Goal: Task Accomplishment & Management: Use online tool/utility

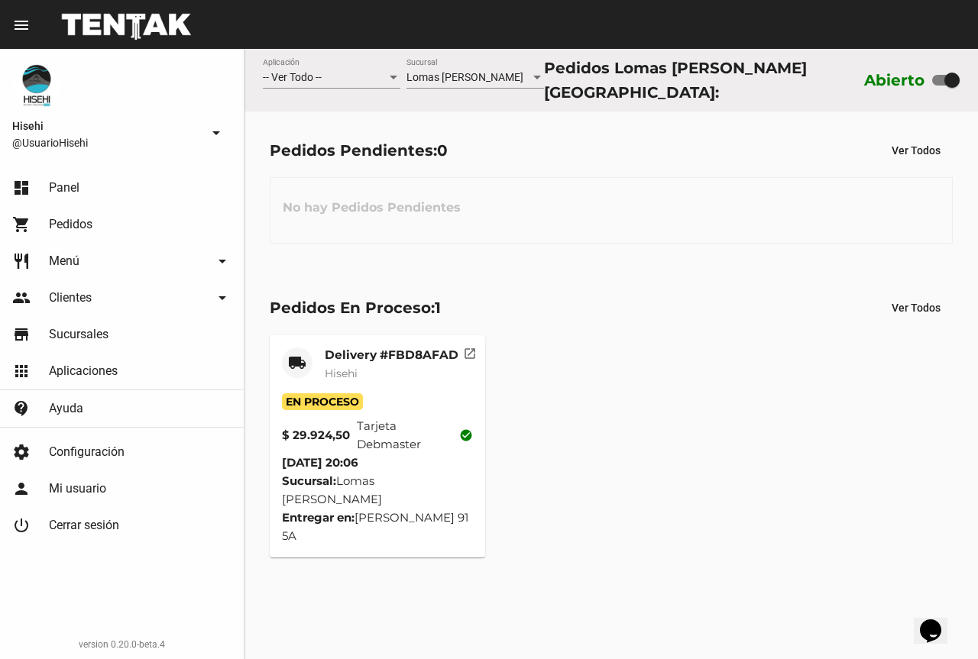
click at [403, 367] on mat-card-subtitle "Hisehi" at bounding box center [392, 373] width 134 height 15
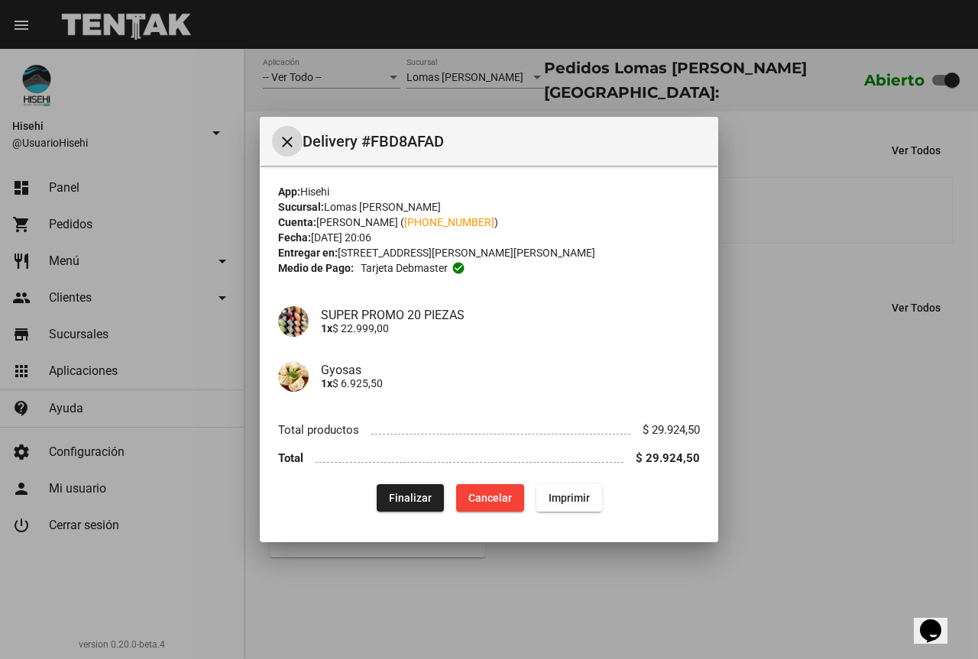
click at [843, 456] on div at bounding box center [489, 329] width 978 height 659
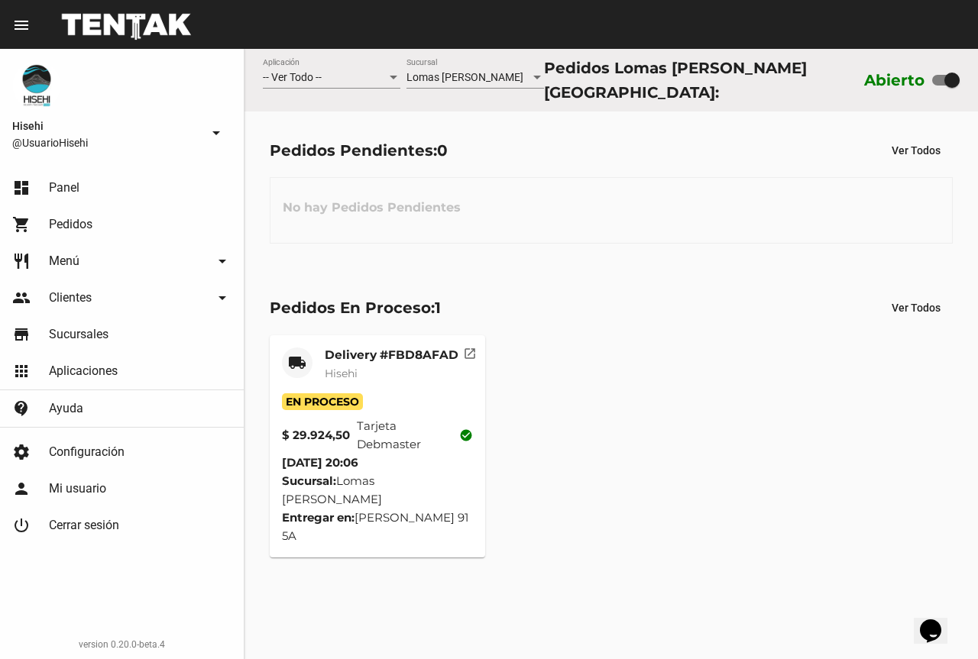
click at [374, 366] on mat-card-subtitle "Hisehi" at bounding box center [392, 373] width 134 height 15
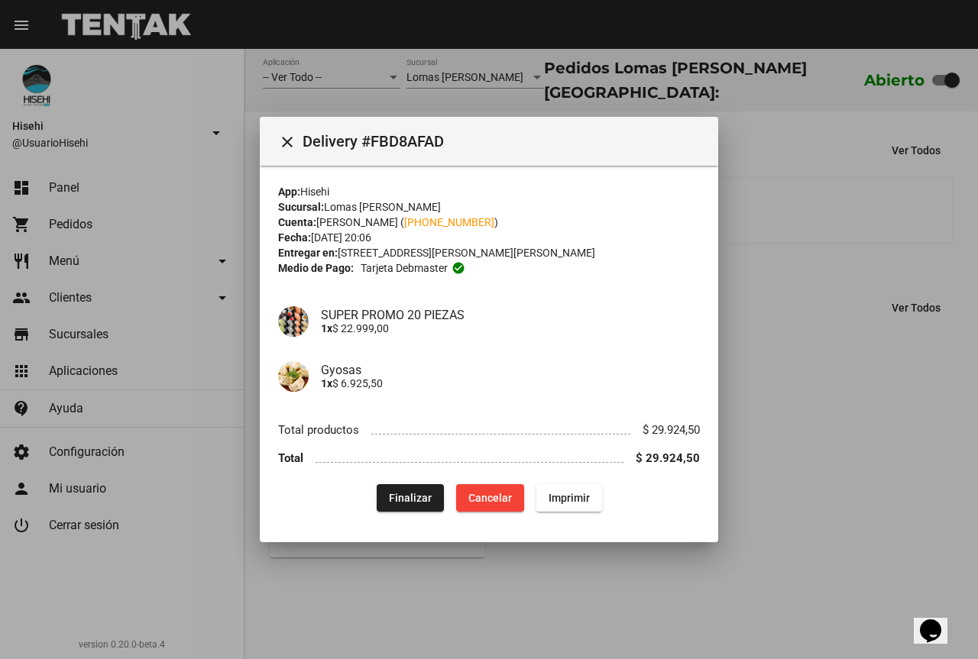
click at [829, 516] on div at bounding box center [489, 329] width 978 height 659
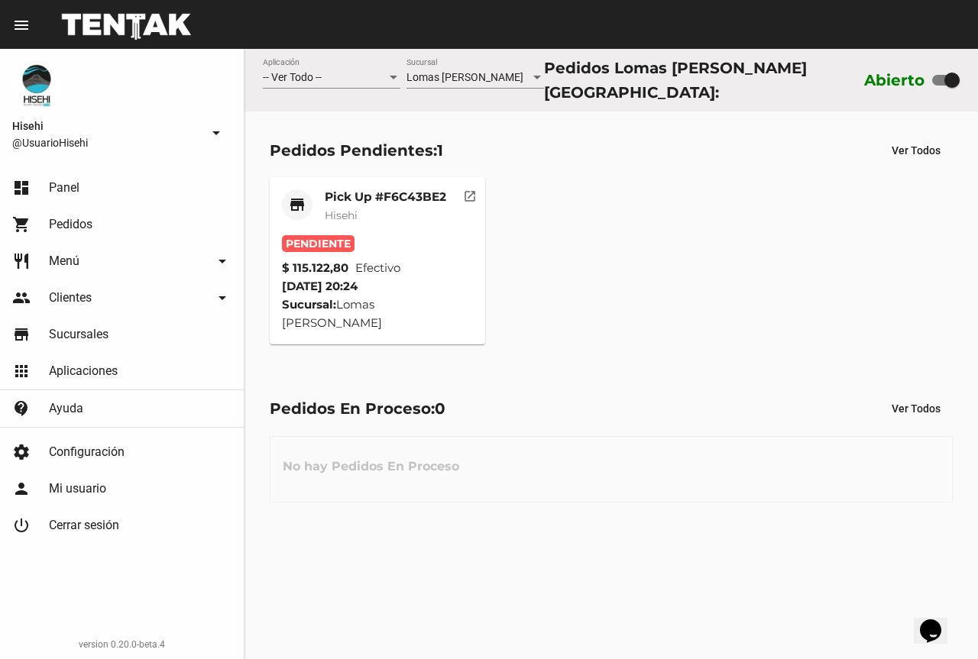
click at [380, 197] on mat-card-title "Pick Up #F6C43BE2" at bounding box center [385, 196] width 121 height 15
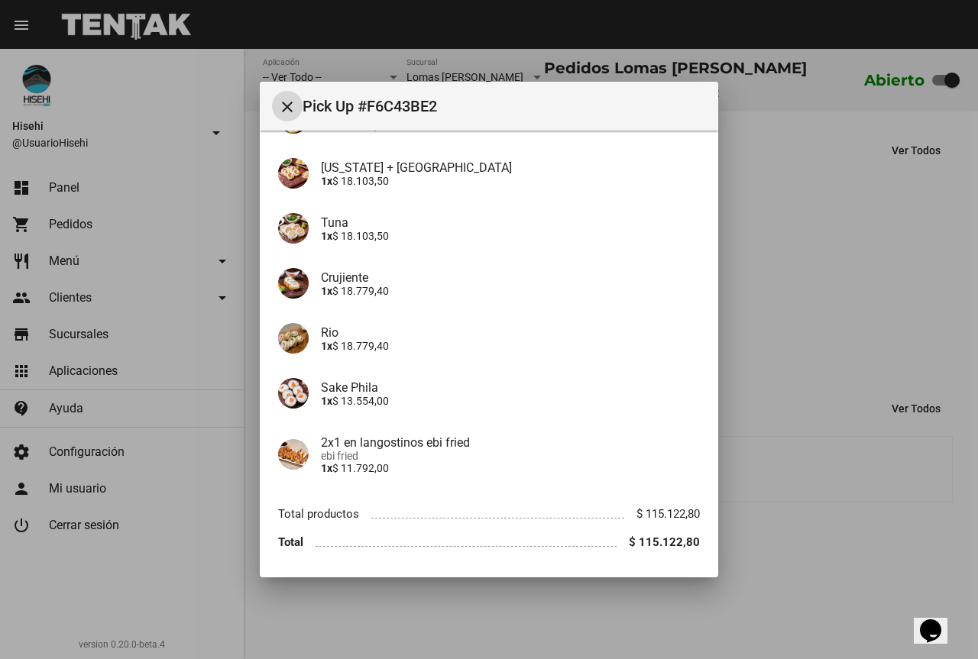
scroll to position [202, 0]
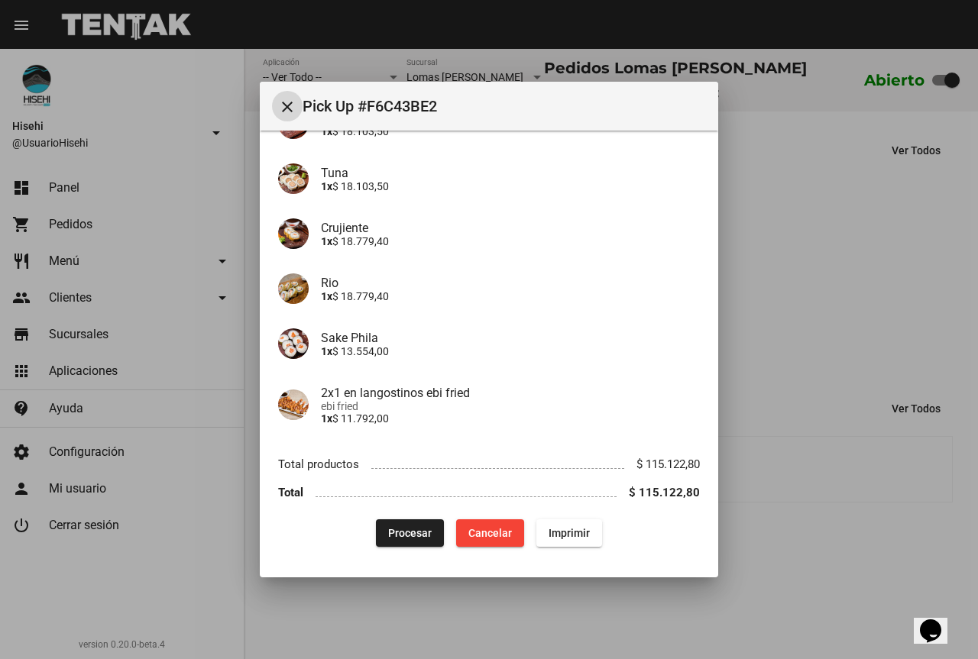
click at [413, 527] on span "Procesar" at bounding box center [410, 533] width 44 height 12
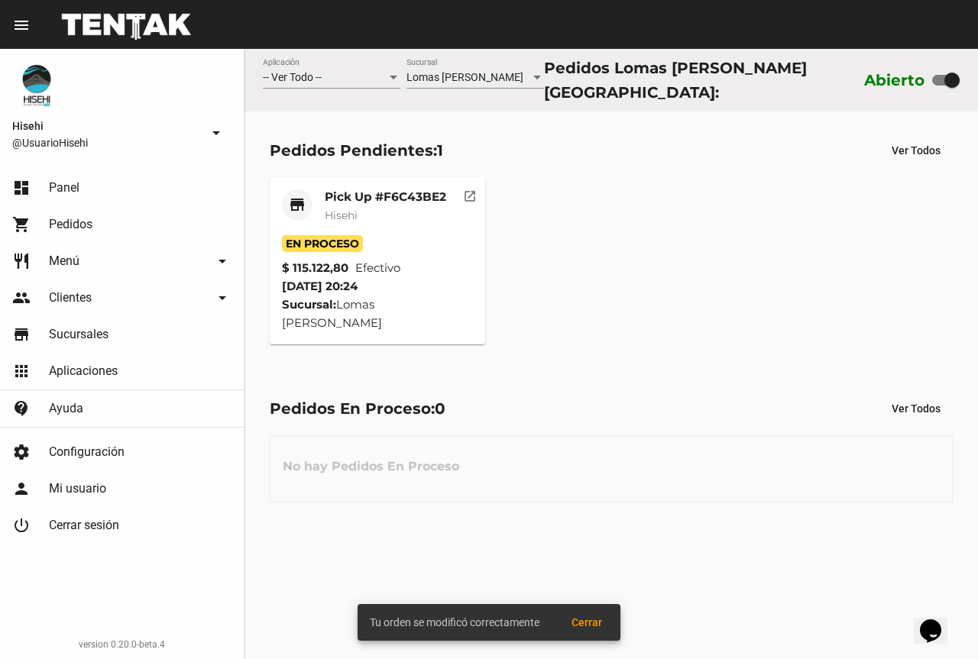
click at [422, 218] on mat-card-subtitle "Hisehi" at bounding box center [385, 215] width 121 height 15
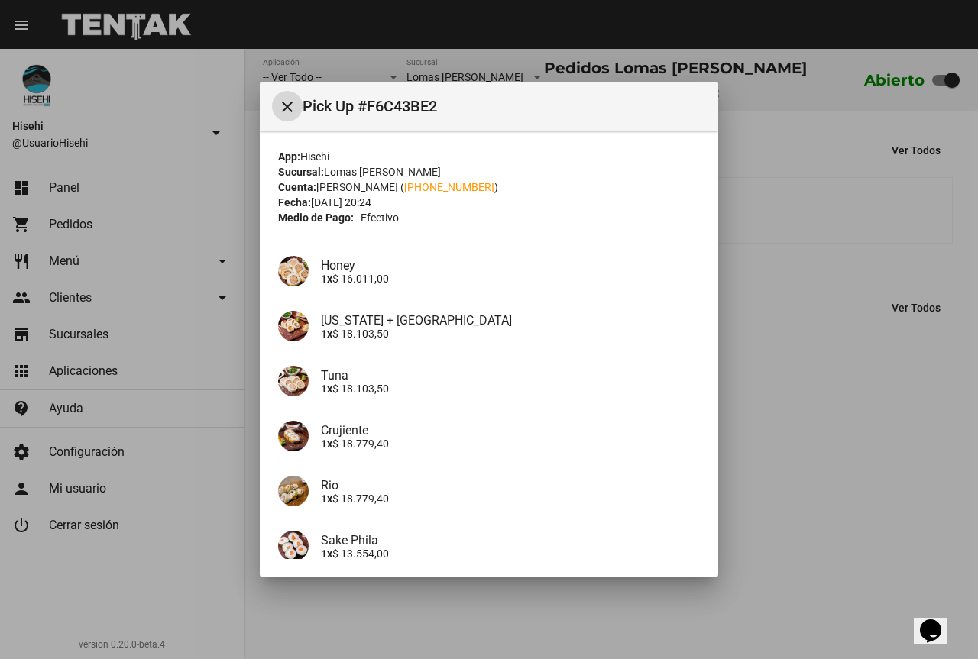
click at [807, 238] on div at bounding box center [489, 329] width 978 height 659
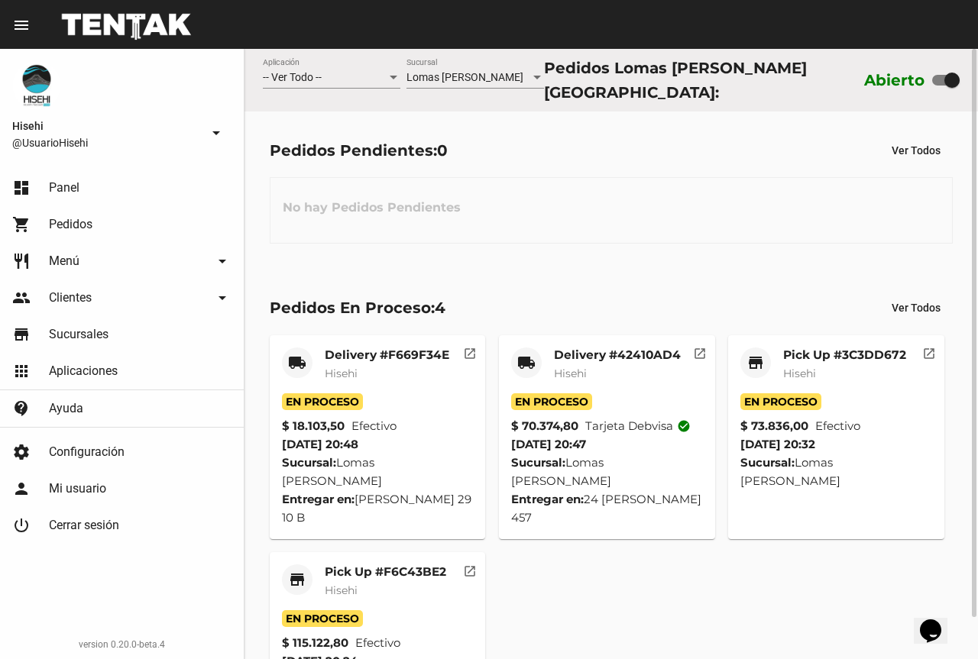
click at [844, 367] on mat-card-subtitle "Hisehi" at bounding box center [844, 373] width 123 height 15
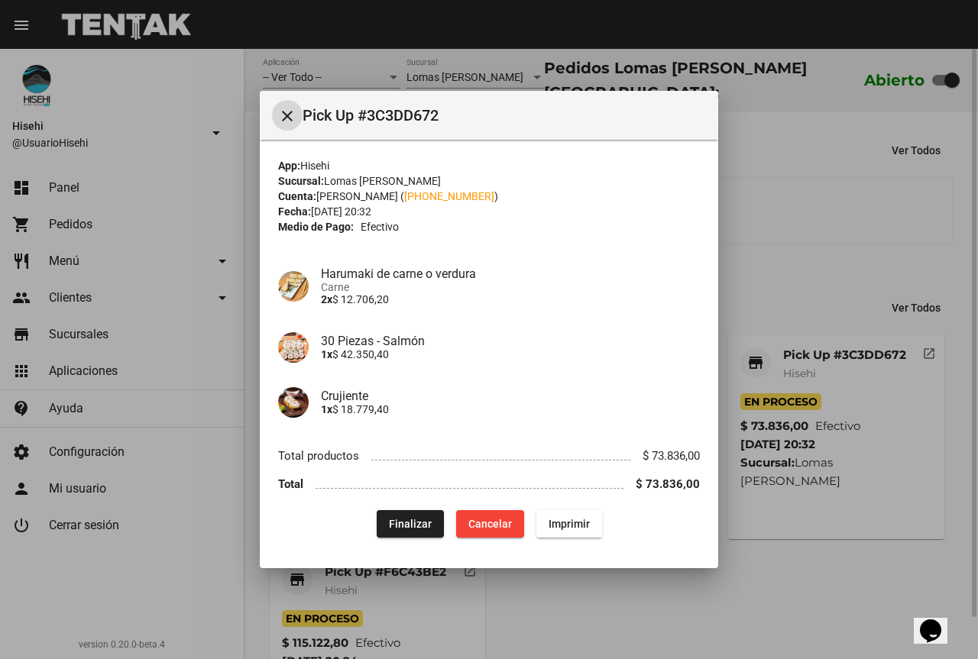
drag, startPoint x: 240, startPoint y: 225, endPoint x: 248, endPoint y: 169, distance: 56.4
click at [239, 225] on div at bounding box center [489, 329] width 978 height 659
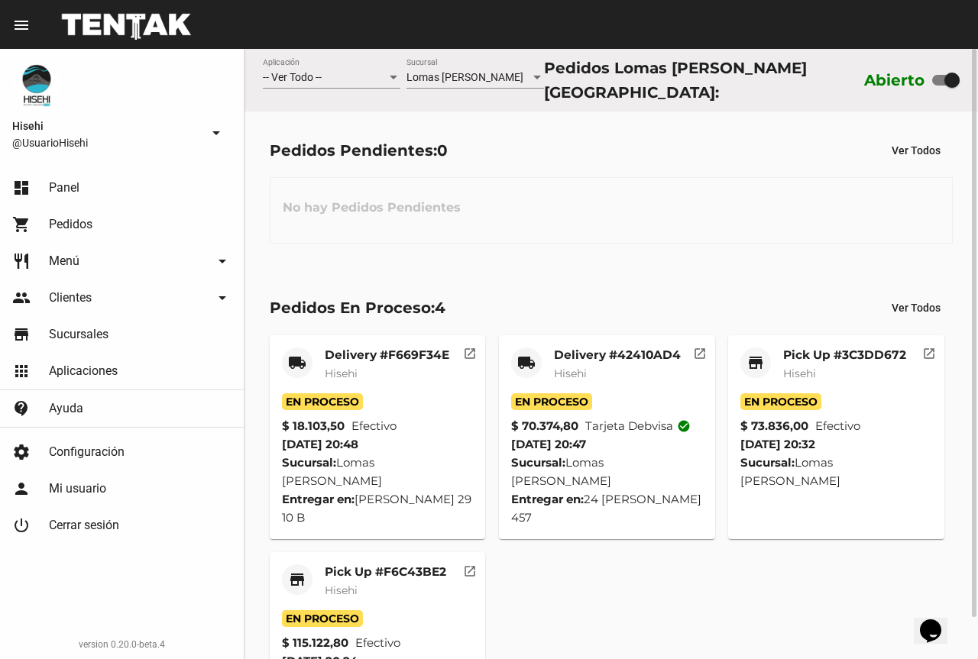
click at [591, 405] on div "En Proceso" at bounding box center [607, 401] width 192 height 17
click at [613, 370] on mat-card-subtitle "Hisehi" at bounding box center [617, 373] width 127 height 15
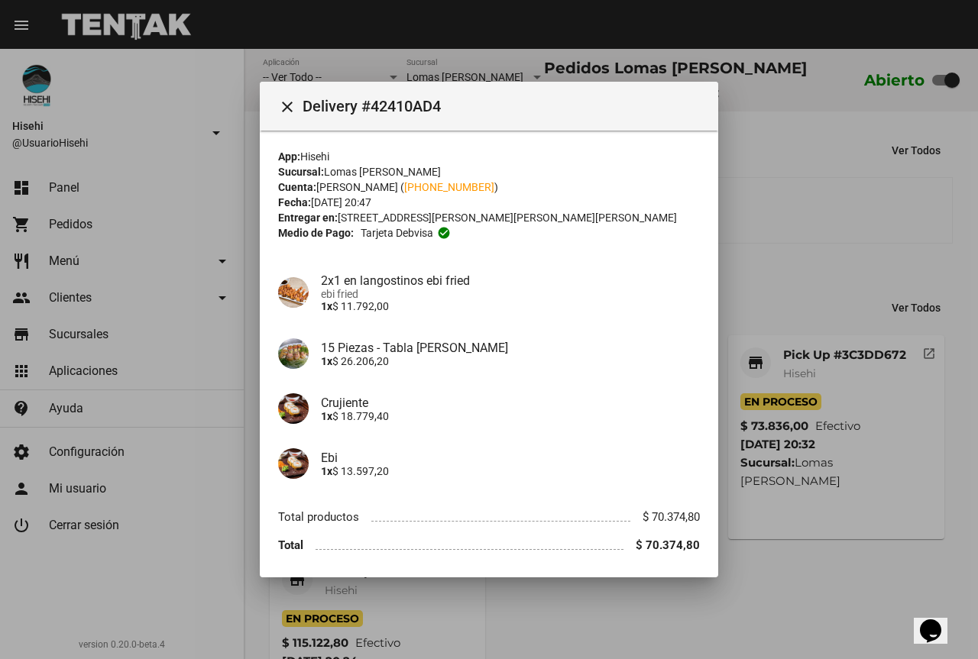
click at [243, 383] on div at bounding box center [489, 329] width 978 height 659
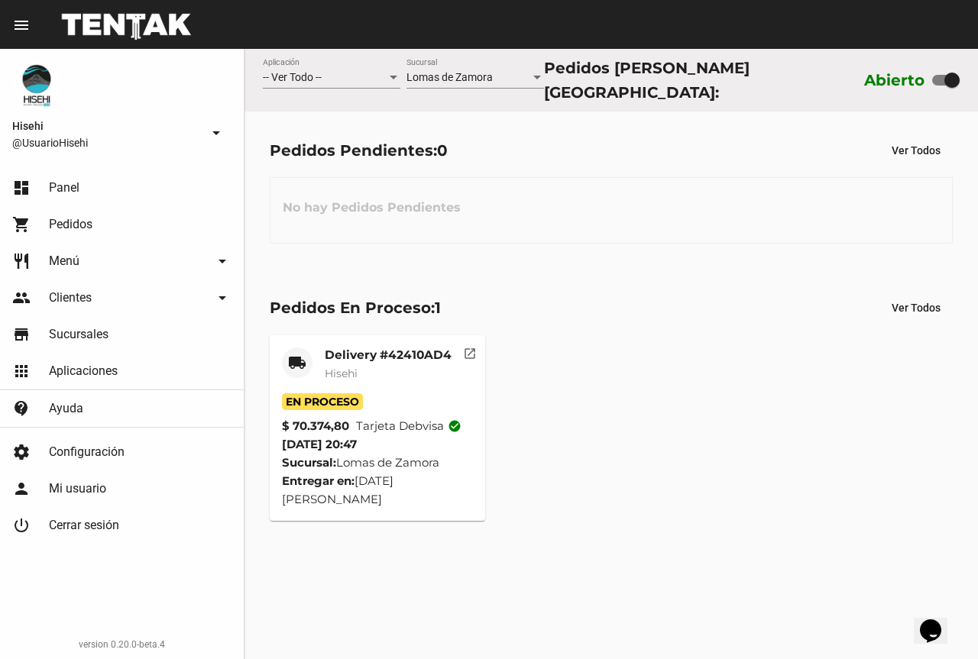
click at [348, 369] on span "Hisehi" at bounding box center [341, 374] width 33 height 14
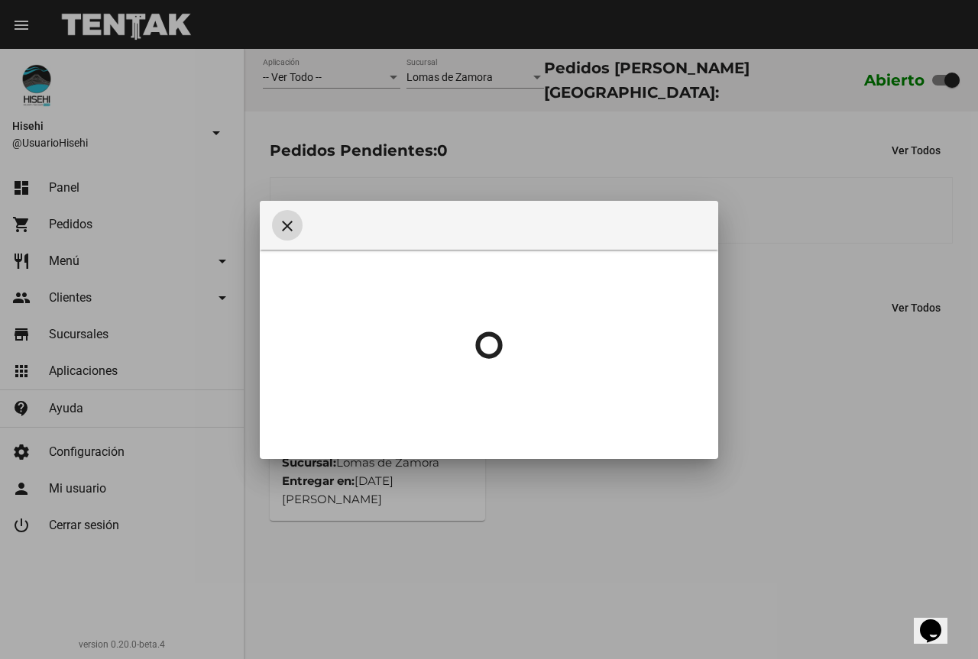
click at [359, 357] on div at bounding box center [489, 345] width 422 height 191
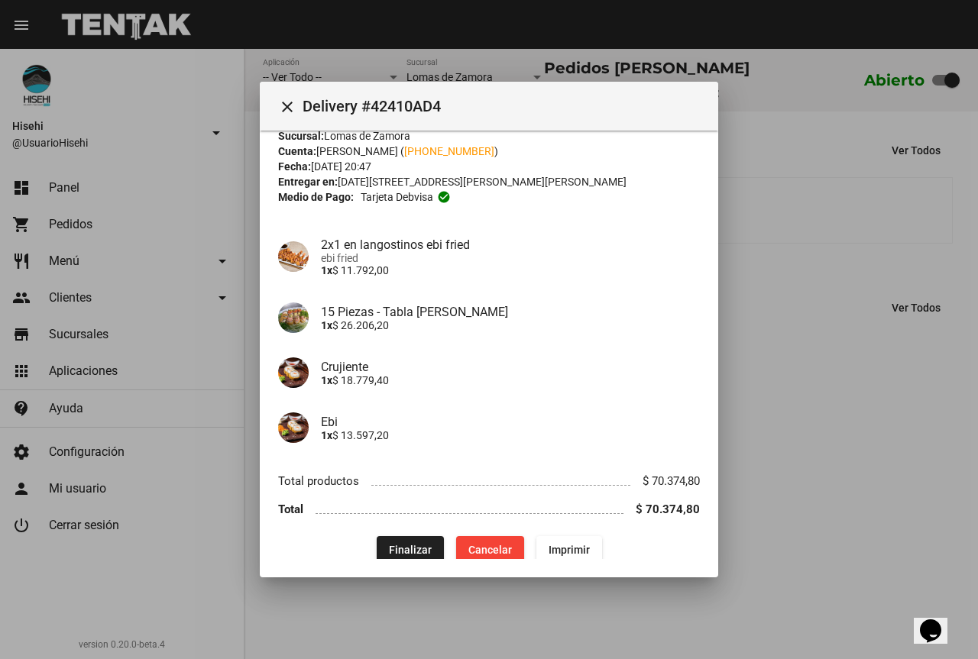
scroll to position [53, 0]
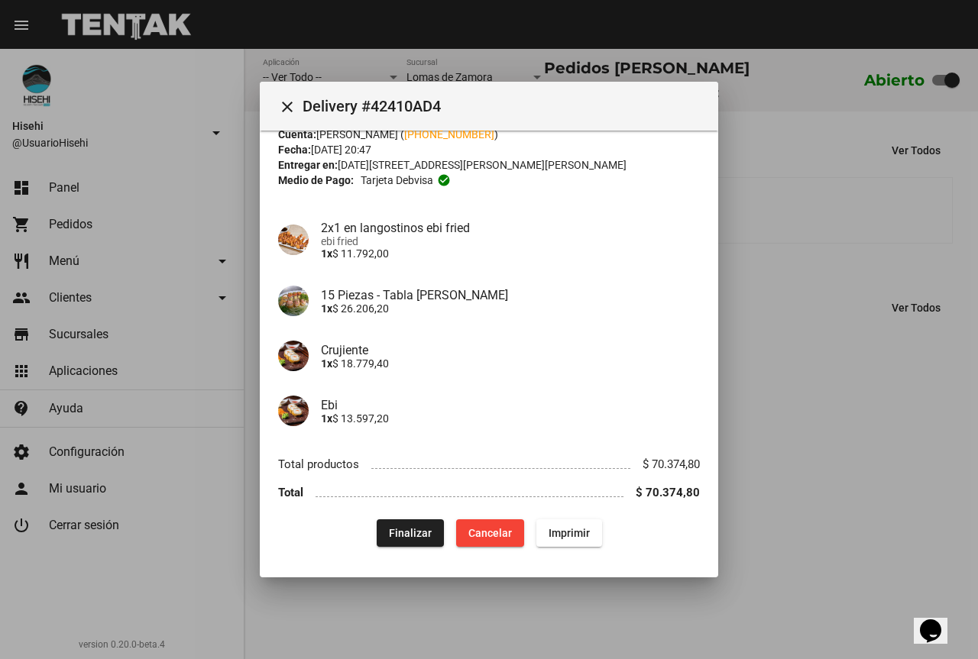
click at [398, 535] on span "Finalizar" at bounding box center [410, 533] width 43 height 12
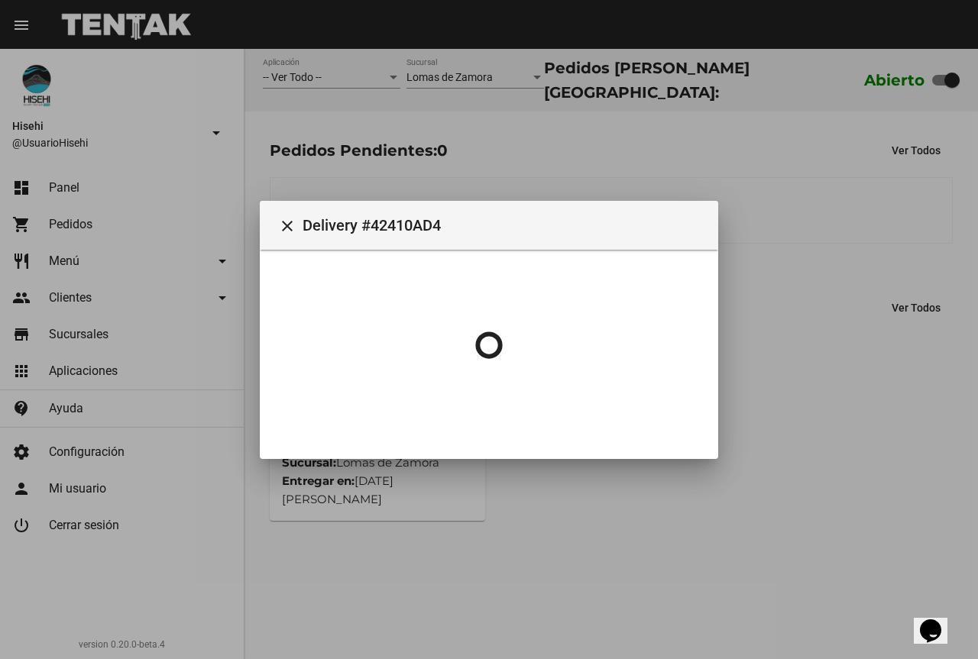
scroll to position [0, 0]
